Goal: Task Accomplishment & Management: Complete application form

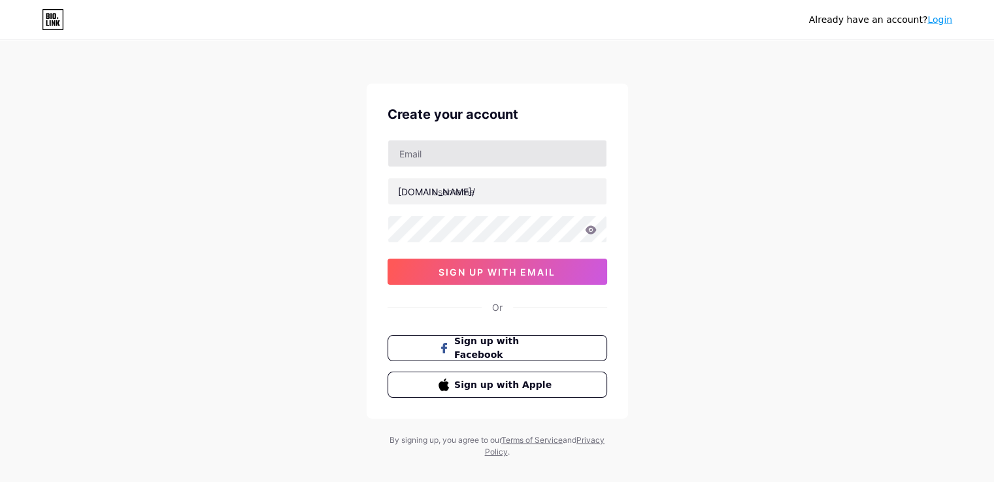
type input "[PERSON_NAME][EMAIL_ADDRESS][DOMAIN_NAME]"
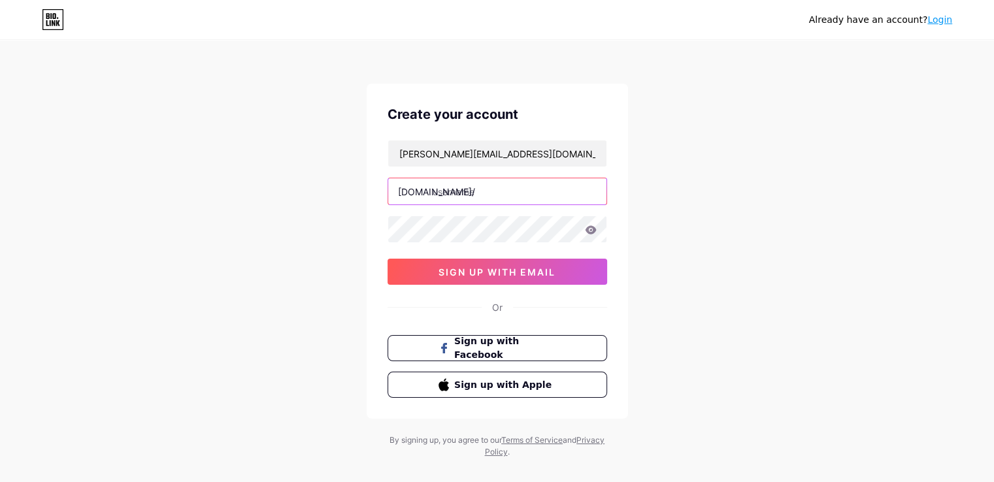
click at [523, 189] on input "text" at bounding box center [497, 191] width 218 height 26
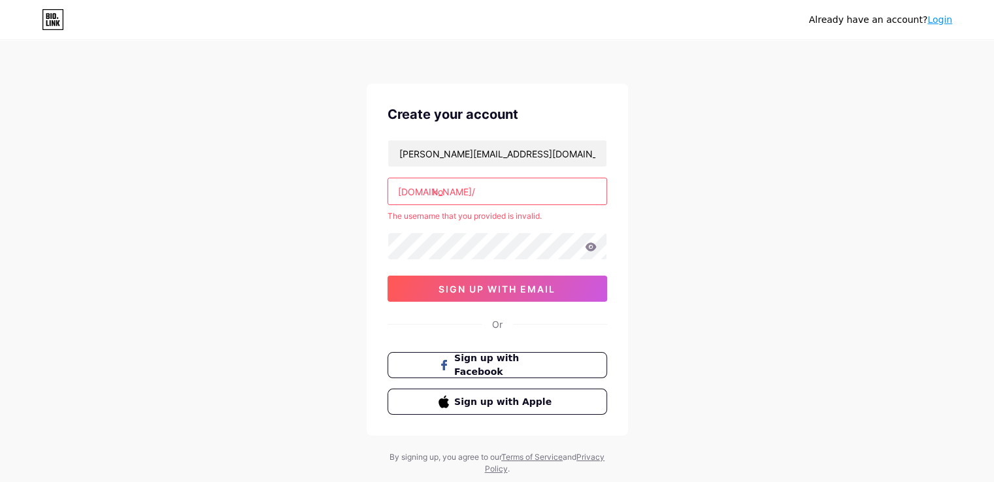
type input "k"
type input "m"
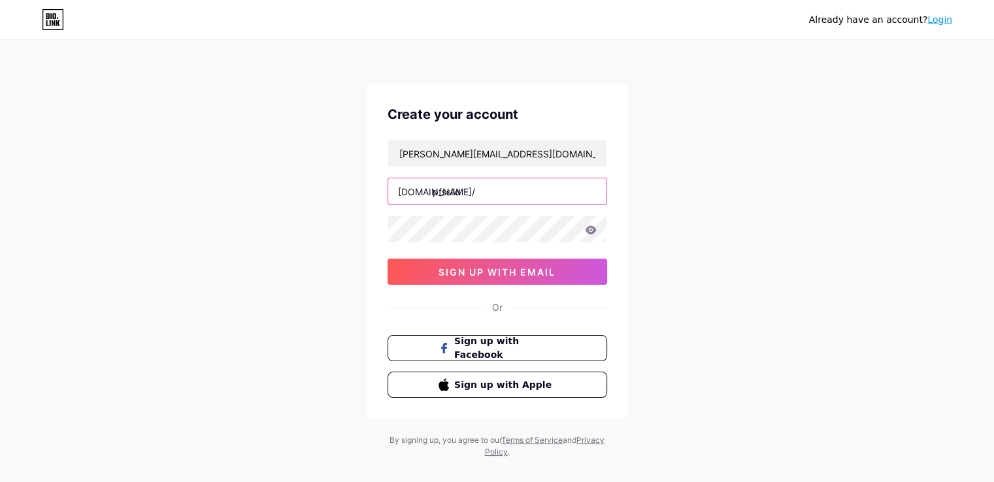
type input "pfsslid"
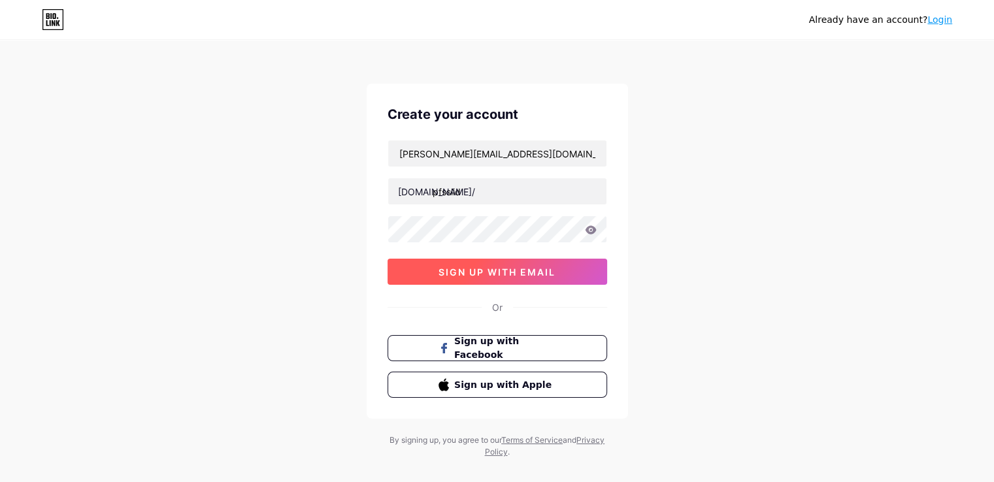
click at [546, 275] on span "sign up with email" at bounding box center [496, 272] width 117 height 11
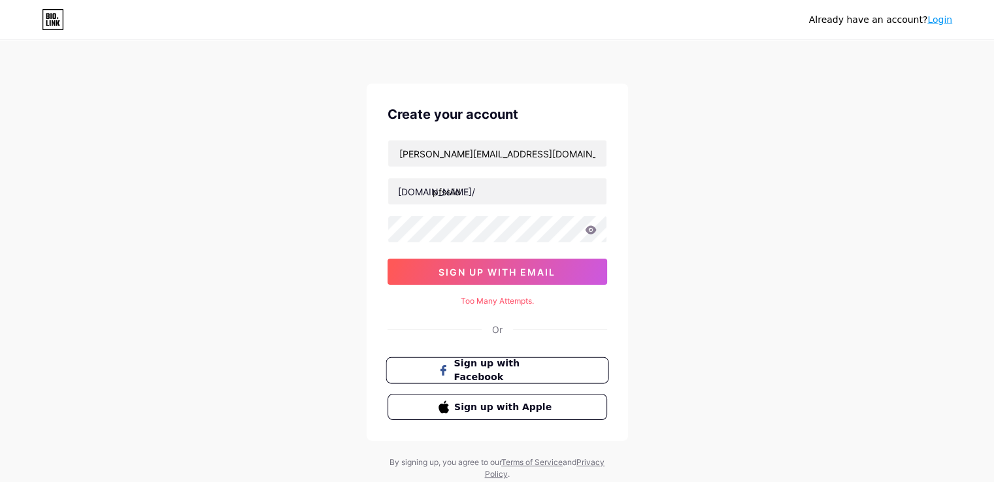
click at [537, 374] on span "Sign up with Facebook" at bounding box center [504, 371] width 103 height 28
